Goal: Information Seeking & Learning: Learn about a topic

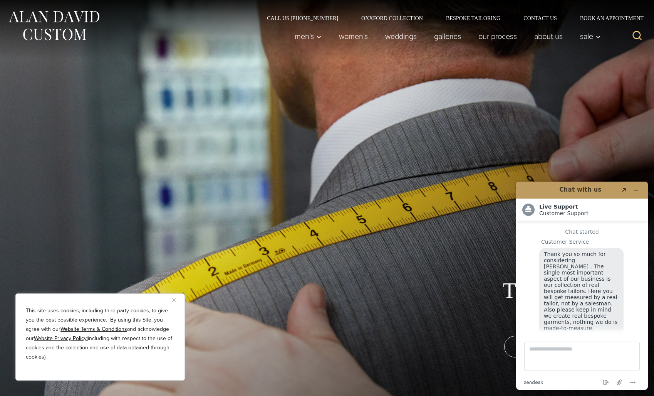
scroll to position [8, 0]
click at [637, 189] on icon "Minimize widget" at bounding box center [636, 189] width 5 height 5
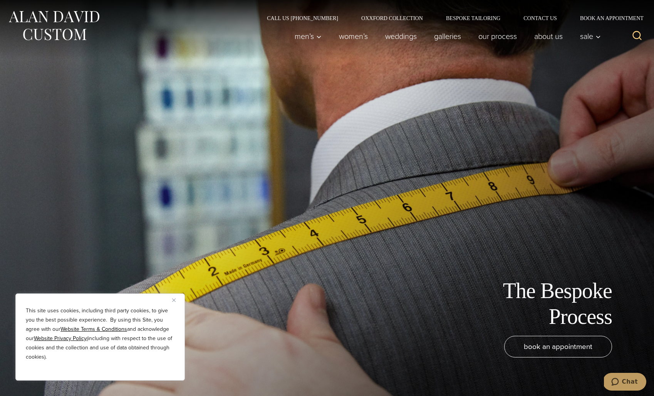
drag, startPoint x: 174, startPoint y: 301, endPoint x: 314, endPoint y: 285, distance: 141.0
click at [174, 301] on img "Close" at bounding box center [173, 299] width 3 height 3
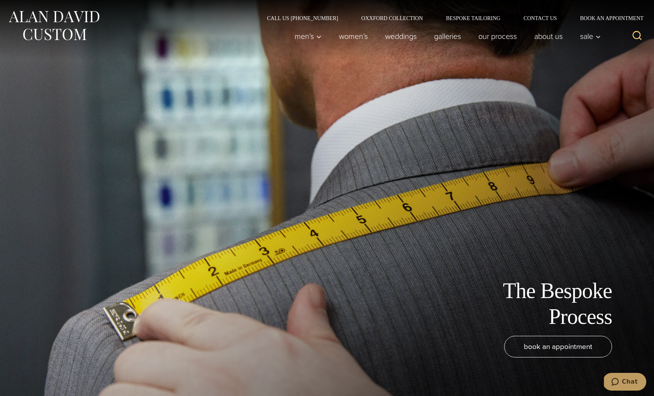
click at [391, 162] on div "The Bespoke Process book an appointment" at bounding box center [327, 198] width 632 height 396
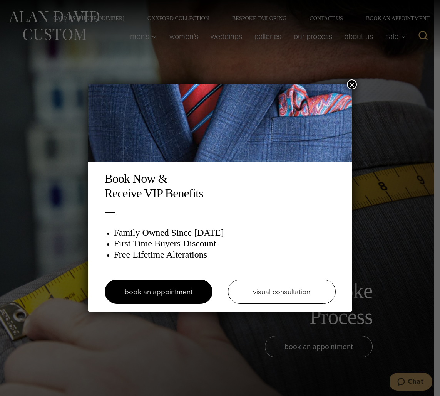
click at [350, 84] on button "×" at bounding box center [352, 84] width 10 height 10
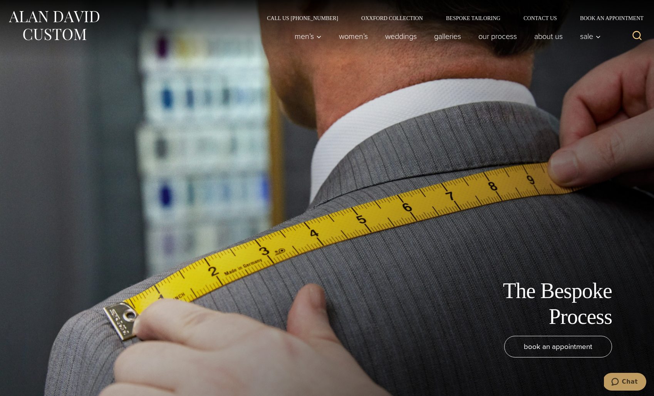
click at [373, 119] on div "The Bespoke Process book an appointment" at bounding box center [327, 198] width 632 height 396
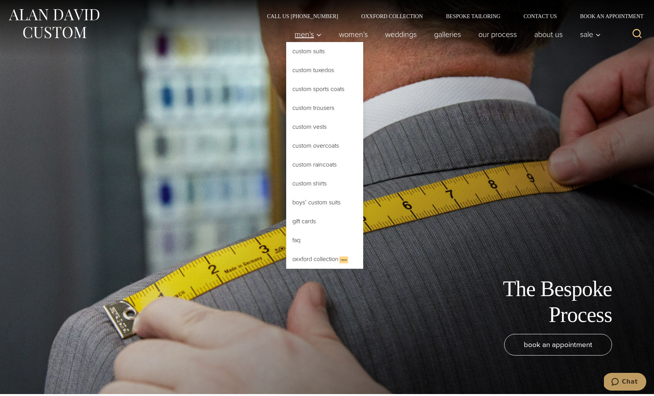
scroll to position [3, 0]
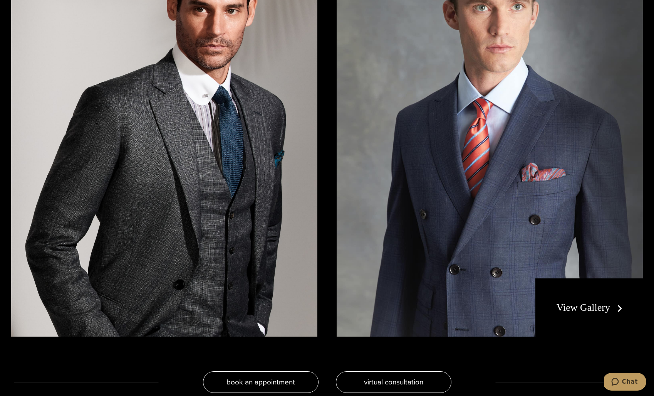
scroll to position [1635, 0]
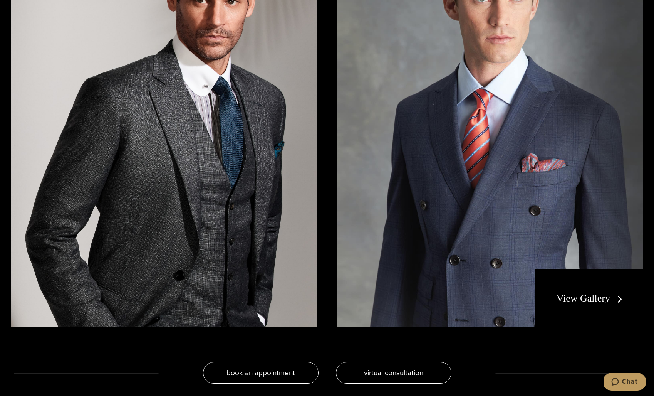
click at [559, 290] on div "View Gallery" at bounding box center [589, 298] width 107 height 59
click at [568, 295] on link "View Gallery" at bounding box center [591, 297] width 69 height 11
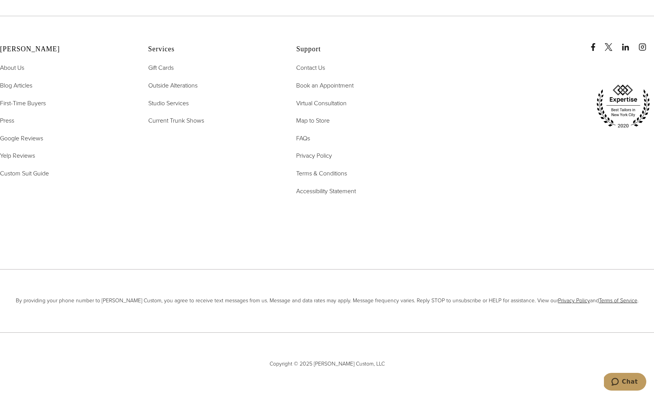
scroll to position [4464, 0]
click at [169, 80] on link "Outside Alterations" at bounding box center [172, 85] width 49 height 10
